Goal: Transaction & Acquisition: Purchase product/service

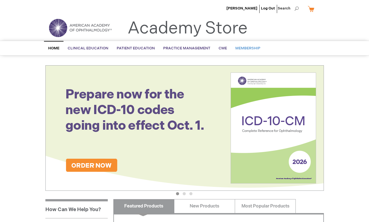
click at [247, 48] on span "Membership" at bounding box center [247, 48] width 25 height 4
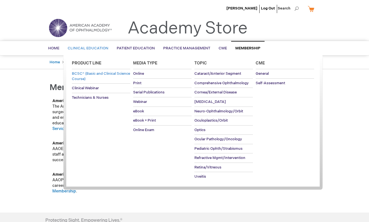
click at [85, 74] on span "BCSC® (Basic and Clinical Science Course)" at bounding box center [101, 76] width 58 height 10
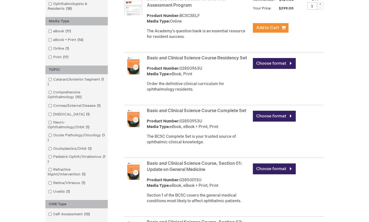
scroll to position [134, 0]
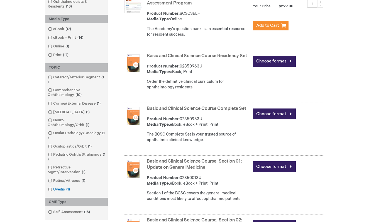
click at [61, 189] on link "Uveitis 1 item" at bounding box center [59, 189] width 25 height 5
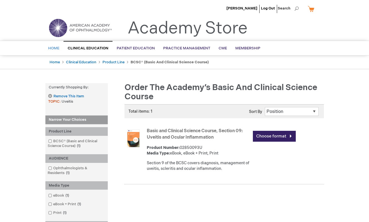
click at [57, 50] on span "Home" at bounding box center [53, 48] width 11 height 4
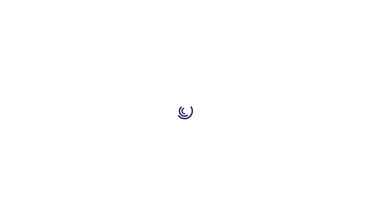
click at [91, 26] on div at bounding box center [184, 111] width 369 height 222
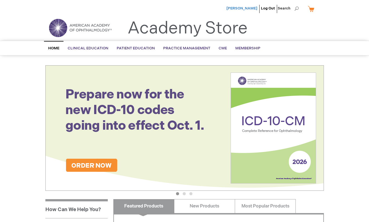
click at [246, 8] on span "[PERSON_NAME]" at bounding box center [241, 8] width 31 height 4
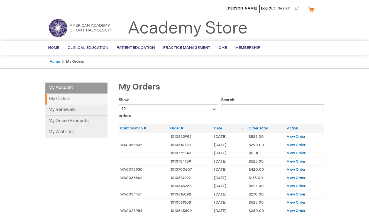
click at [62, 30] on img at bounding box center [80, 28] width 67 height 20
click at [75, 118] on link "My Online Products" at bounding box center [76, 121] width 62 height 11
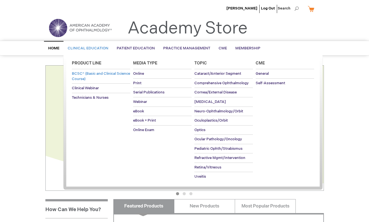
click at [101, 75] on span "BCSC® (Basic and Clinical Science Course)" at bounding box center [101, 76] width 58 height 10
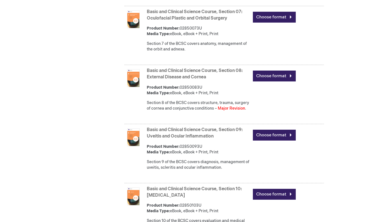
scroll to position [642, 0]
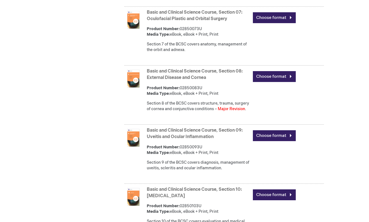
click at [187, 79] on link "Basic and Clinical Science Course, Section 08: External Disease and Cornea" at bounding box center [195, 75] width 96 height 12
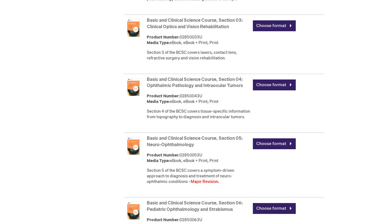
scroll to position [393, 0]
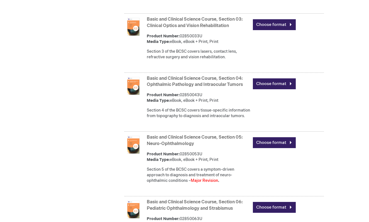
click at [180, 146] on link "Basic and Clinical Science Course, Section 05: Neuro-Ophthalmology" at bounding box center [195, 141] width 96 height 12
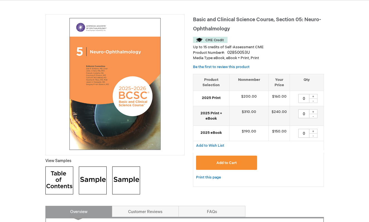
scroll to position [73, 0]
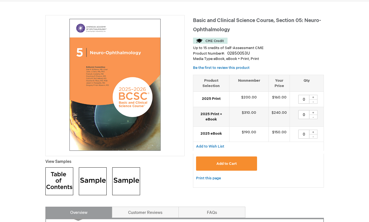
click at [314, 130] on div "+" at bounding box center [313, 131] width 8 height 5
click at [314, 136] on div "-" at bounding box center [313, 136] width 8 height 4
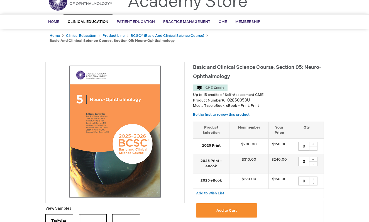
scroll to position [27, 0]
click at [314, 177] on div "+" at bounding box center [313, 178] width 8 height 5
type input "1"
click at [239, 208] on button "Add to Cart" at bounding box center [226, 210] width 61 height 14
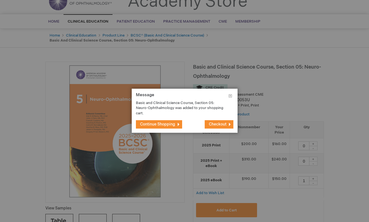
click at [159, 125] on span "Continue Shopping" at bounding box center [157, 124] width 35 height 5
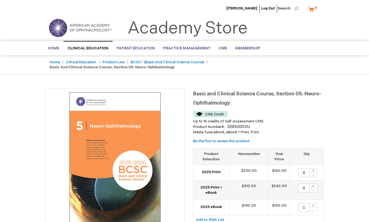
scroll to position [0, 0]
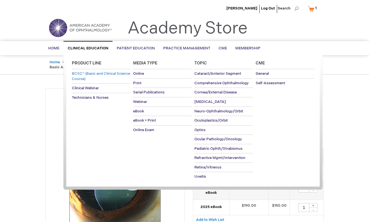
click at [100, 76] on link "BCSC® (Basic and Clinical Science Course)" at bounding box center [101, 76] width 58 height 14
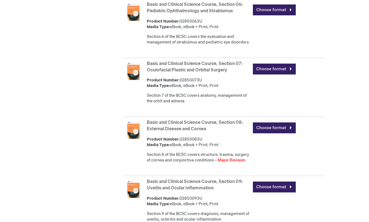
scroll to position [596, 0]
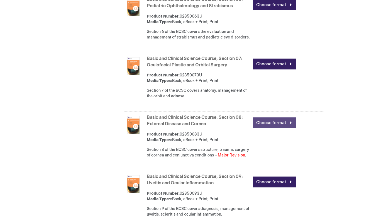
click at [272, 128] on link "Choose format" at bounding box center [274, 122] width 43 height 11
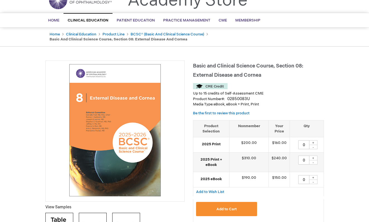
scroll to position [43, 0]
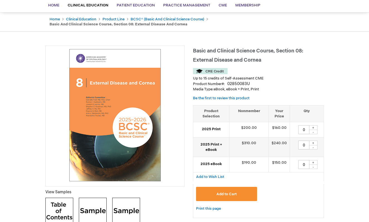
click at [314, 161] on div "+" at bounding box center [313, 162] width 8 height 5
type input "1"
click at [239, 192] on button "Add to Cart" at bounding box center [226, 194] width 61 height 14
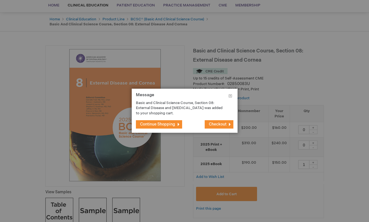
click at [216, 123] on span "Checkout" at bounding box center [218, 124] width 18 height 5
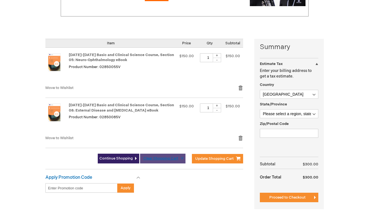
scroll to position [104, 0]
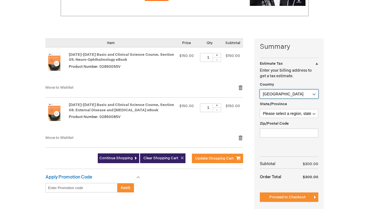
select select "DE"
select select "81"
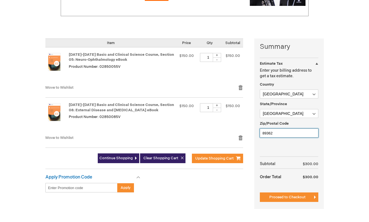
type input "89362"
click at [310, 148] on div "Estimate Tax Enter your billing address to get a tax estimate. Country Afghanis…" at bounding box center [289, 109] width 58 height 87
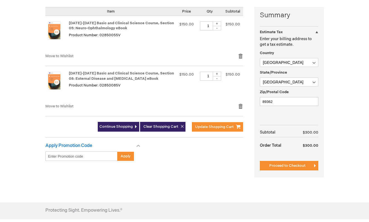
scroll to position [136, 0]
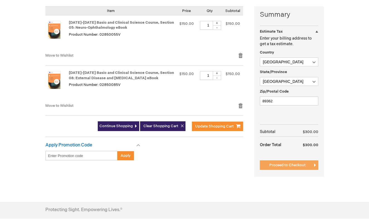
click at [290, 163] on span "Proceed to Checkout" at bounding box center [287, 165] width 36 height 4
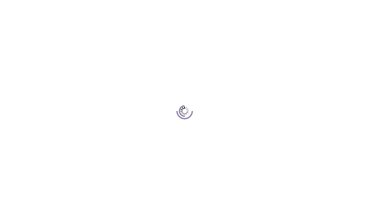
scroll to position [76, 0]
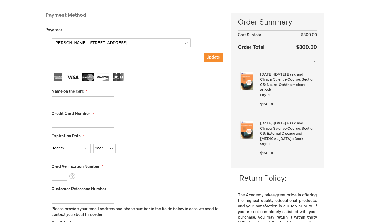
click at [100, 101] on input "Name on the card" at bounding box center [83, 100] width 63 height 9
type input "[PERSON_NAME]"
type input "[CREDIT_CARD_NUMBER]"
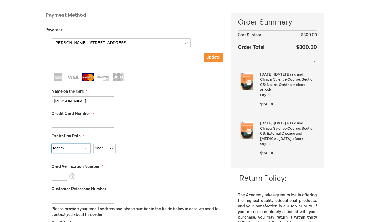
select select "2"
select select "2030"
click at [59, 175] on input "Card Verification Number" at bounding box center [59, 176] width 15 height 9
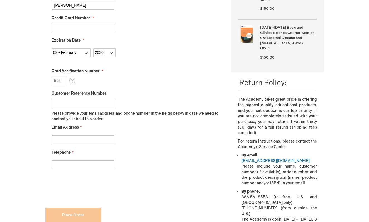
scroll to position [173, 0]
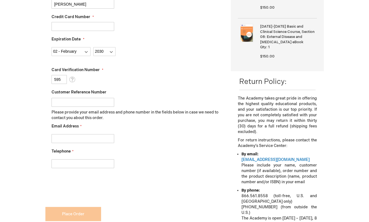
type input "595"
type input "[PERSON_NAME][EMAIL_ADDRESS][DOMAIN_NAME]"
type input "004917664249650"
checkbox input "true"
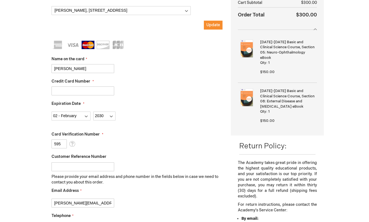
scroll to position [109, 0]
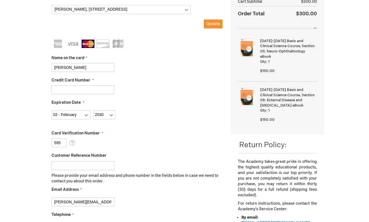
click at [89, 43] on img at bounding box center [88, 44] width 13 height 8
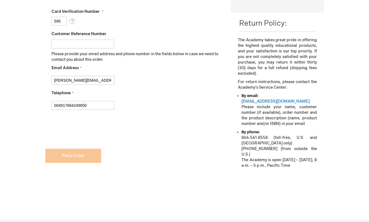
scroll to position [274, 0]
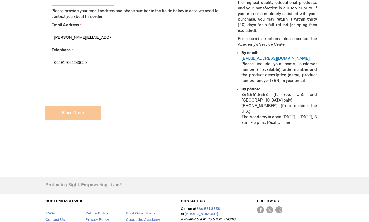
click at [90, 60] on input "004917664249650" at bounding box center [83, 62] width 63 height 9
click at [108, 63] on input "004917664249650" at bounding box center [83, 62] width 63 height 9
click at [57, 62] on input "017664249650" at bounding box center [83, 62] width 63 height 9
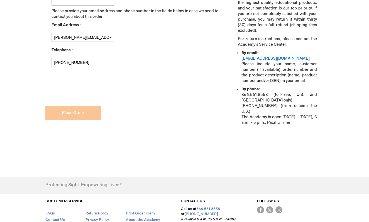
type input "[PHONE_NUMBER]"
click at [75, 105] on input "This is a required field." at bounding box center [133, 104] width 177 height 9
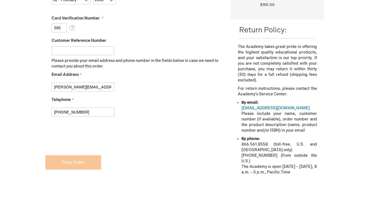
scroll to position [222, 0]
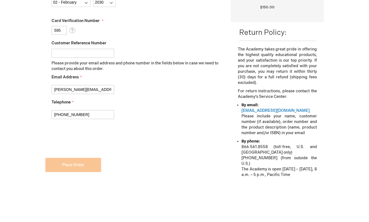
click at [102, 91] on input "[PERSON_NAME][EMAIL_ADDRESS][DOMAIN_NAME]" at bounding box center [83, 89] width 63 height 9
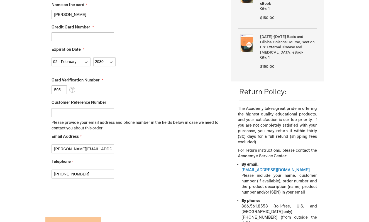
scroll to position [163, 0]
click at [105, 112] on input "Customer Reference Number" at bounding box center [83, 112] width 63 height 9
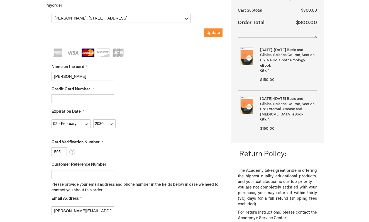
scroll to position [102, 0]
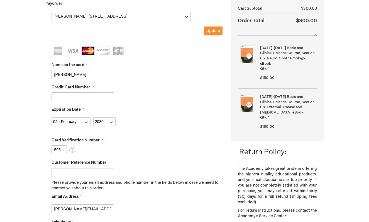
click at [218, 25] on fieldset "Billing Address [PERSON_NAME], [STREET_ADDRESS] New Address First Name [PERSON_…" at bounding box center [137, 26] width 171 height 29
click at [216, 31] on span "Update" at bounding box center [213, 30] width 14 height 5
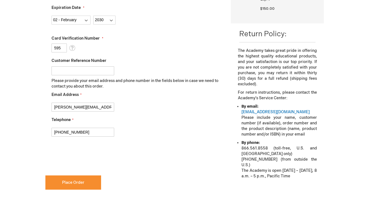
scroll to position [221, 0]
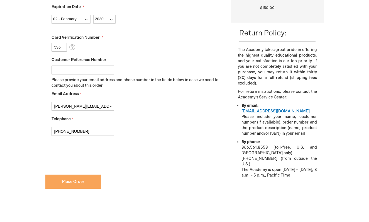
click at [74, 183] on span "Place Order" at bounding box center [73, 181] width 22 height 5
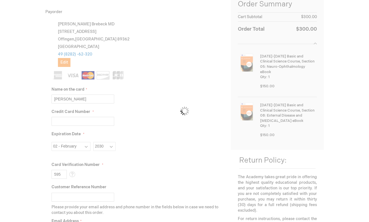
scroll to position [103, 0]
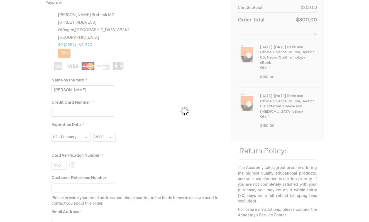
checkbox input "false"
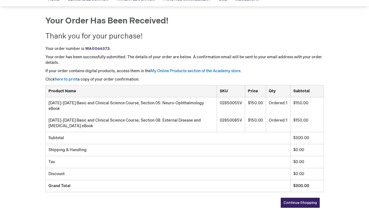
scroll to position [50, 0]
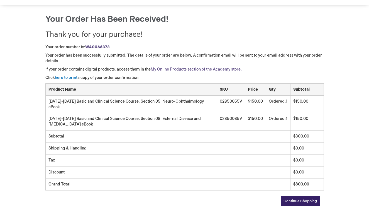
click at [175, 68] on link "My Online Products section of the Academy store." at bounding box center [196, 69] width 91 height 5
